Goal: Task Accomplishment & Management: Complete application form

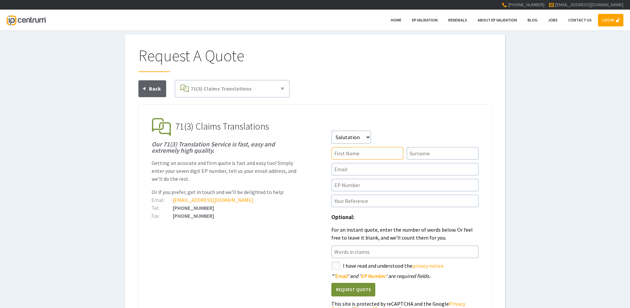
click at [363, 158] on input"] "text" at bounding box center [368, 153] width 72 height 13
type input"] "[PERSON_NAME]"
type input"] "Bettles"
type input"] "[EMAIL_ADDRESS][DOMAIN_NAME]"
type input"] "4087671"
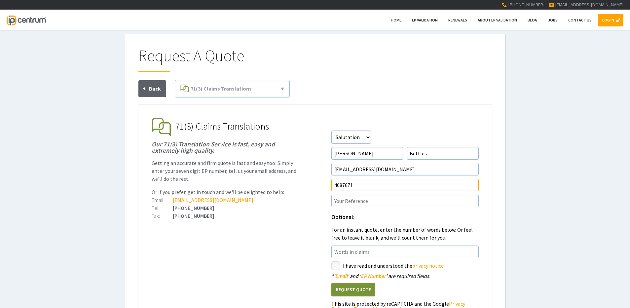
type input"] "CRT/168440EP1"
drag, startPoint x: 404, startPoint y: 184, endPoint x: 204, endPoint y: 179, distance: 199.4
click at [204, 137] on li "71(3) Claims Translations Our 71(3) Translation Service is fast, easy and extre…" at bounding box center [315, 127] width 327 height 19
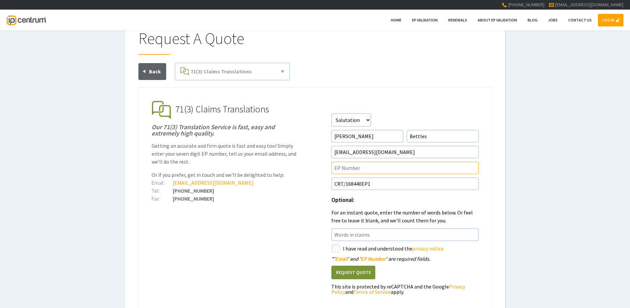
scroll to position [33, 0]
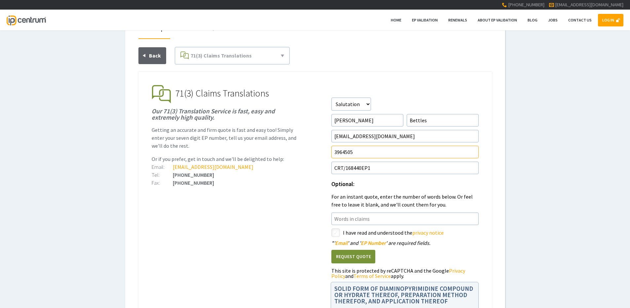
type input"] "3964505"
click at [377, 171] on input"] "CRT/168440EP1" at bounding box center [405, 168] width 147 height 13
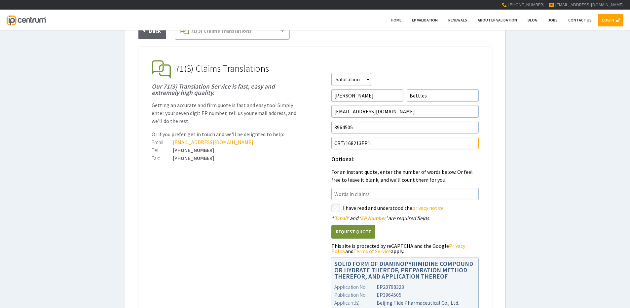
scroll to position [99, 0]
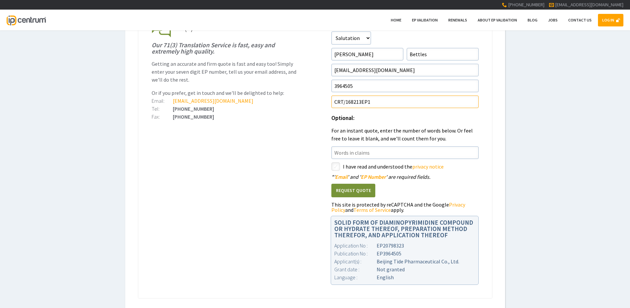
type input"] "CRT/168213EP1"
click at [338, 167] on input"] "checkbox" at bounding box center [337, 167] width 8 height 8
checkbox input"] "true"
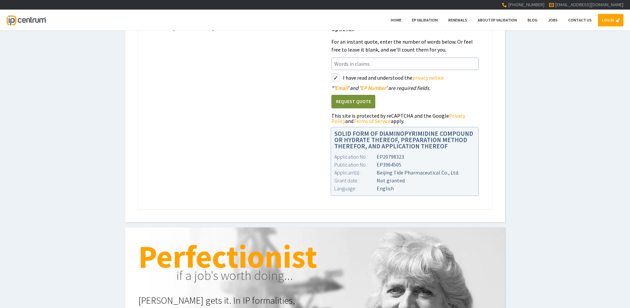
scroll to position [198, 0]
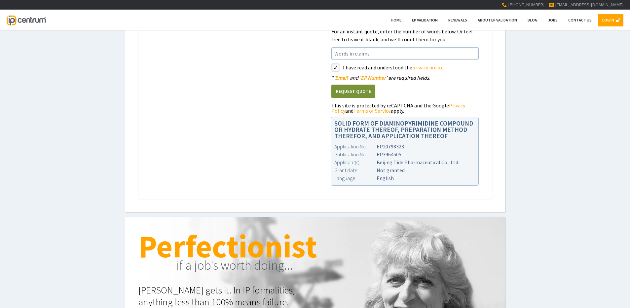
click at [353, 94] on button "Request Quote" at bounding box center [354, 92] width 44 height 14
